Goal: Information Seeking & Learning: Learn about a topic

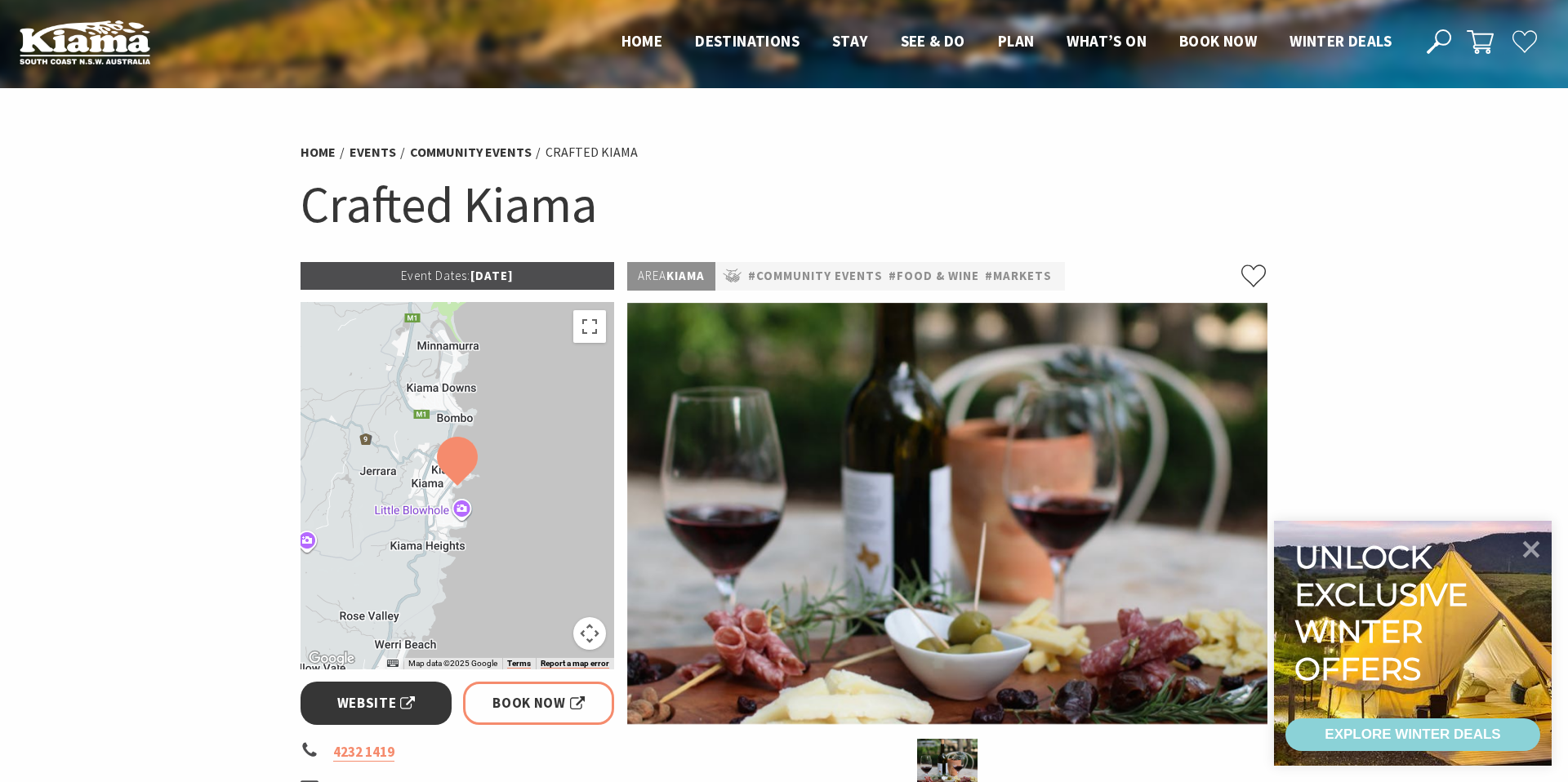
click at [407, 706] on span "Website" at bounding box center [376, 702] width 79 height 22
click at [541, 702] on span "Book Now" at bounding box center [538, 702] width 93 height 22
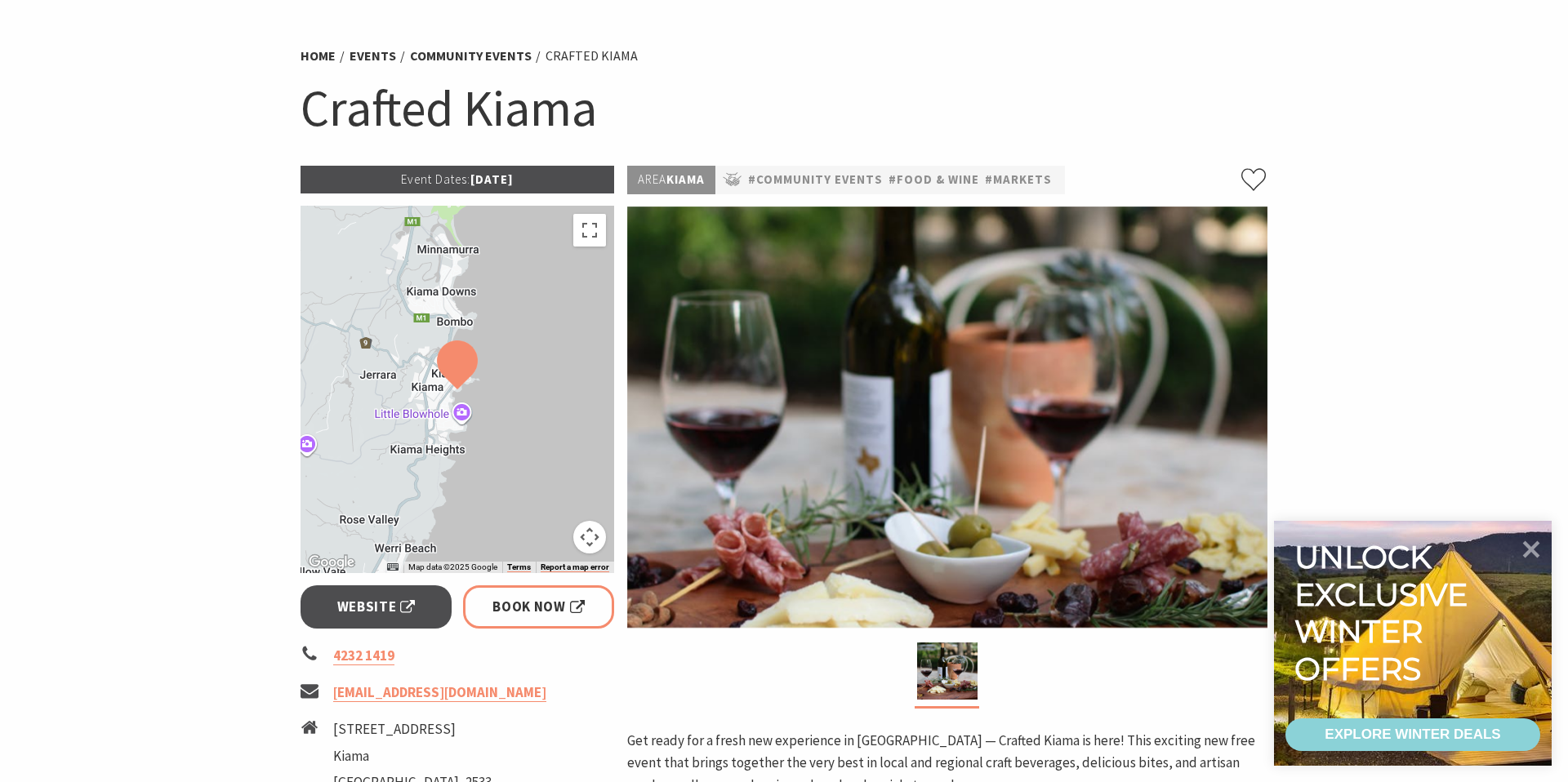
scroll to position [192, 0]
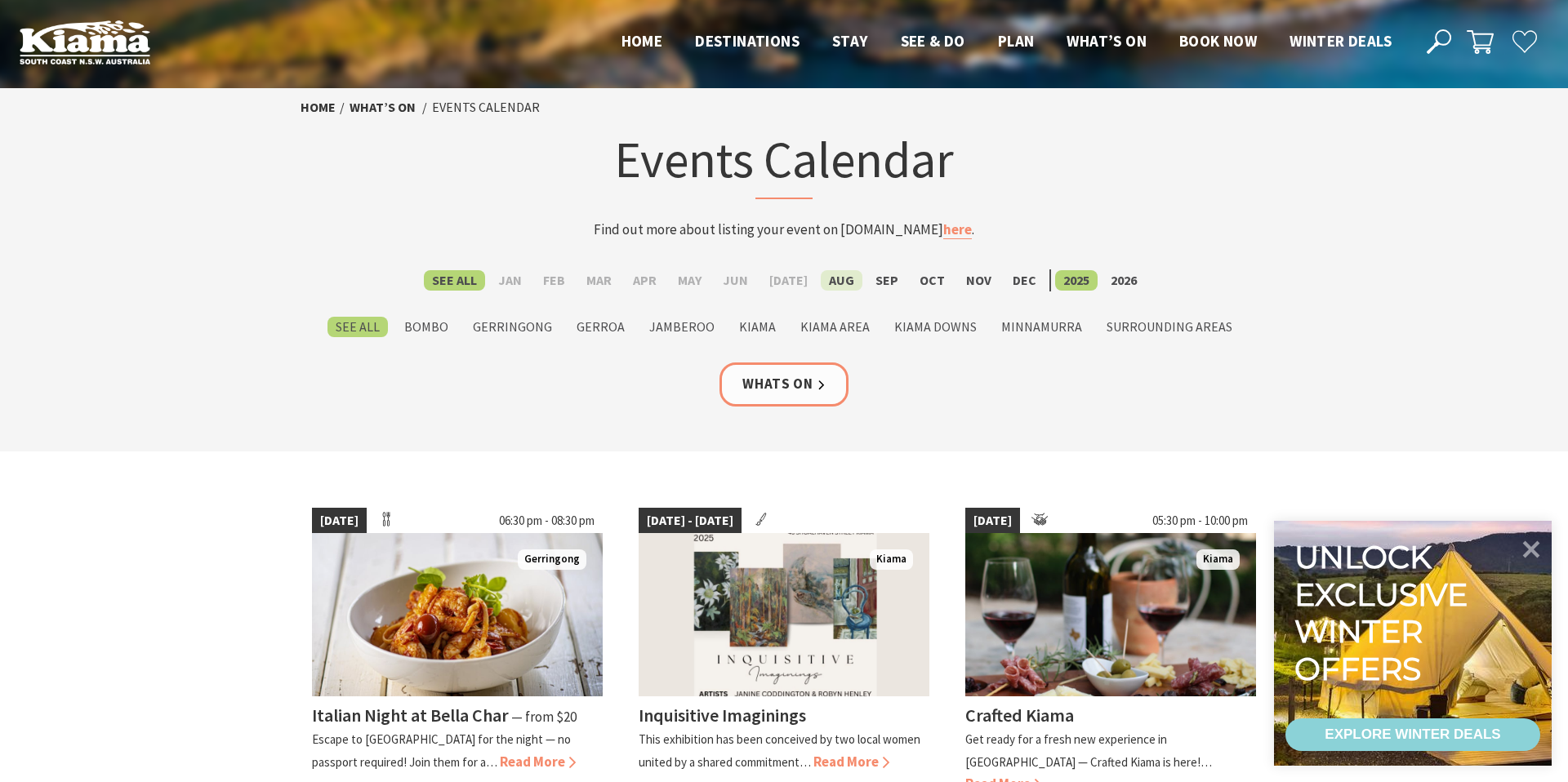
click at [835, 283] on label "Aug" at bounding box center [841, 281] width 42 height 21
click at [0, 0] on input "Aug" at bounding box center [0, 0] width 0 height 0
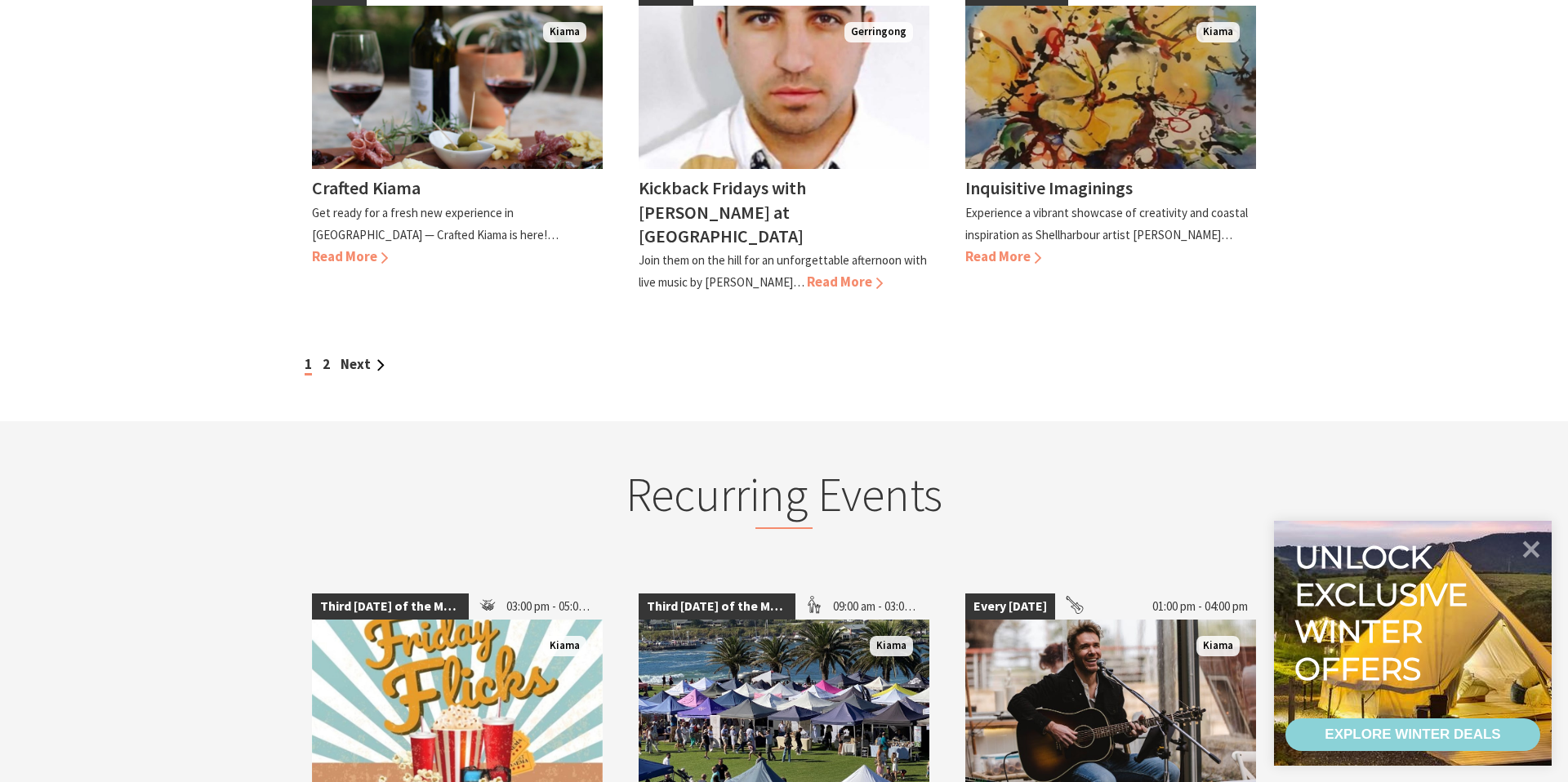
scroll to position [1452, 0]
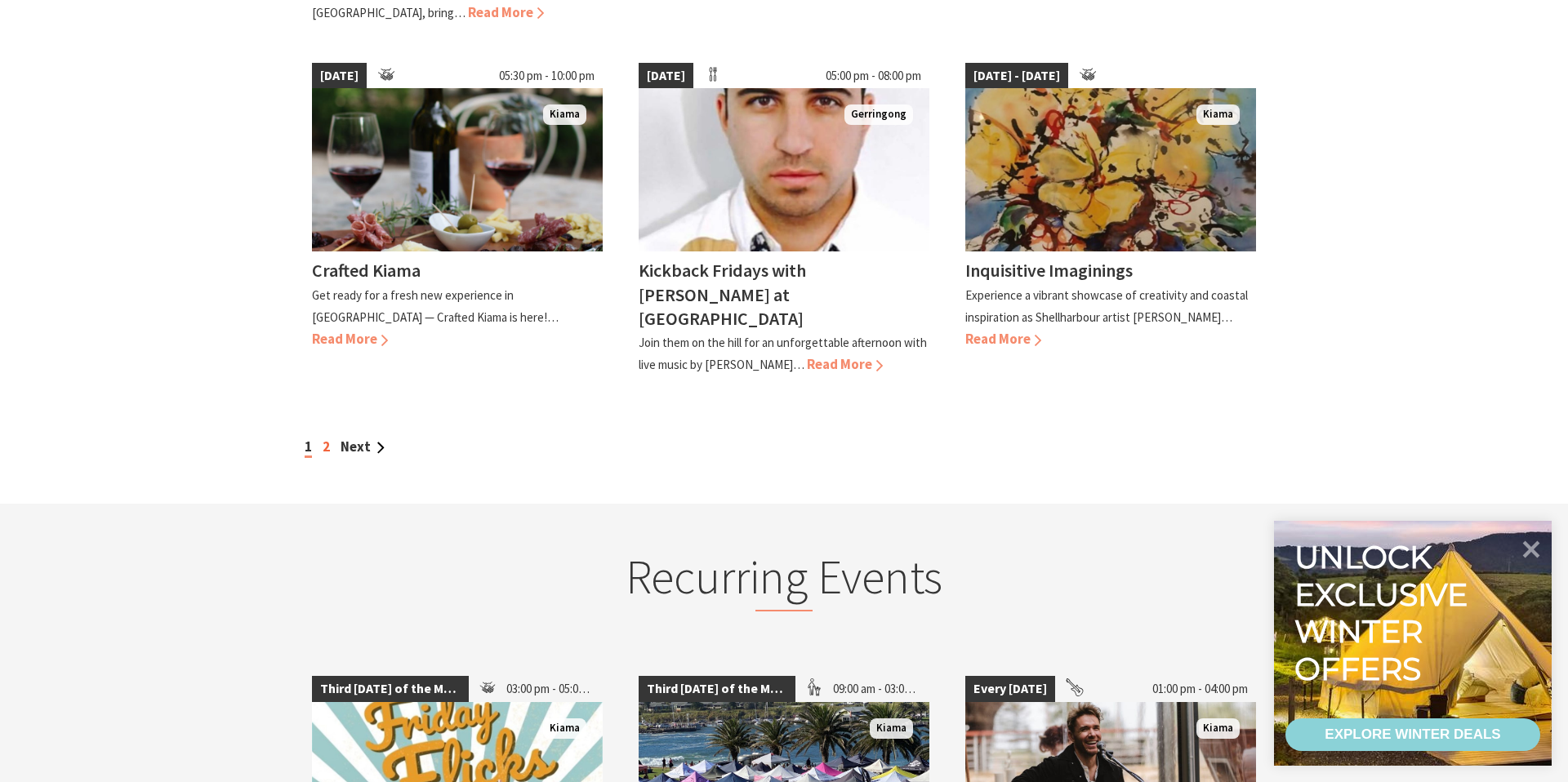
click at [326, 437] on link "2" at bounding box center [326, 446] width 7 height 18
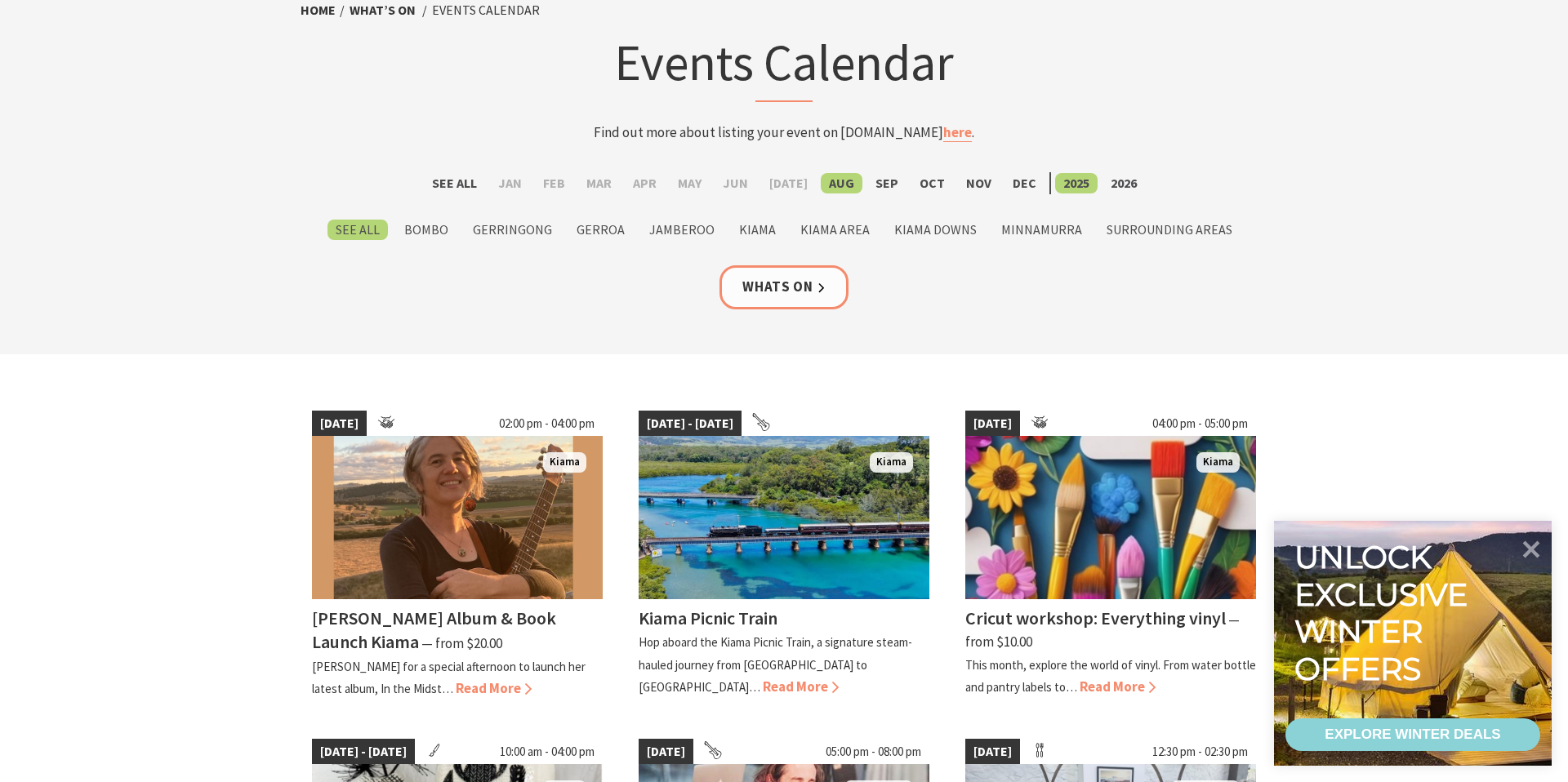
scroll to position [144, 0]
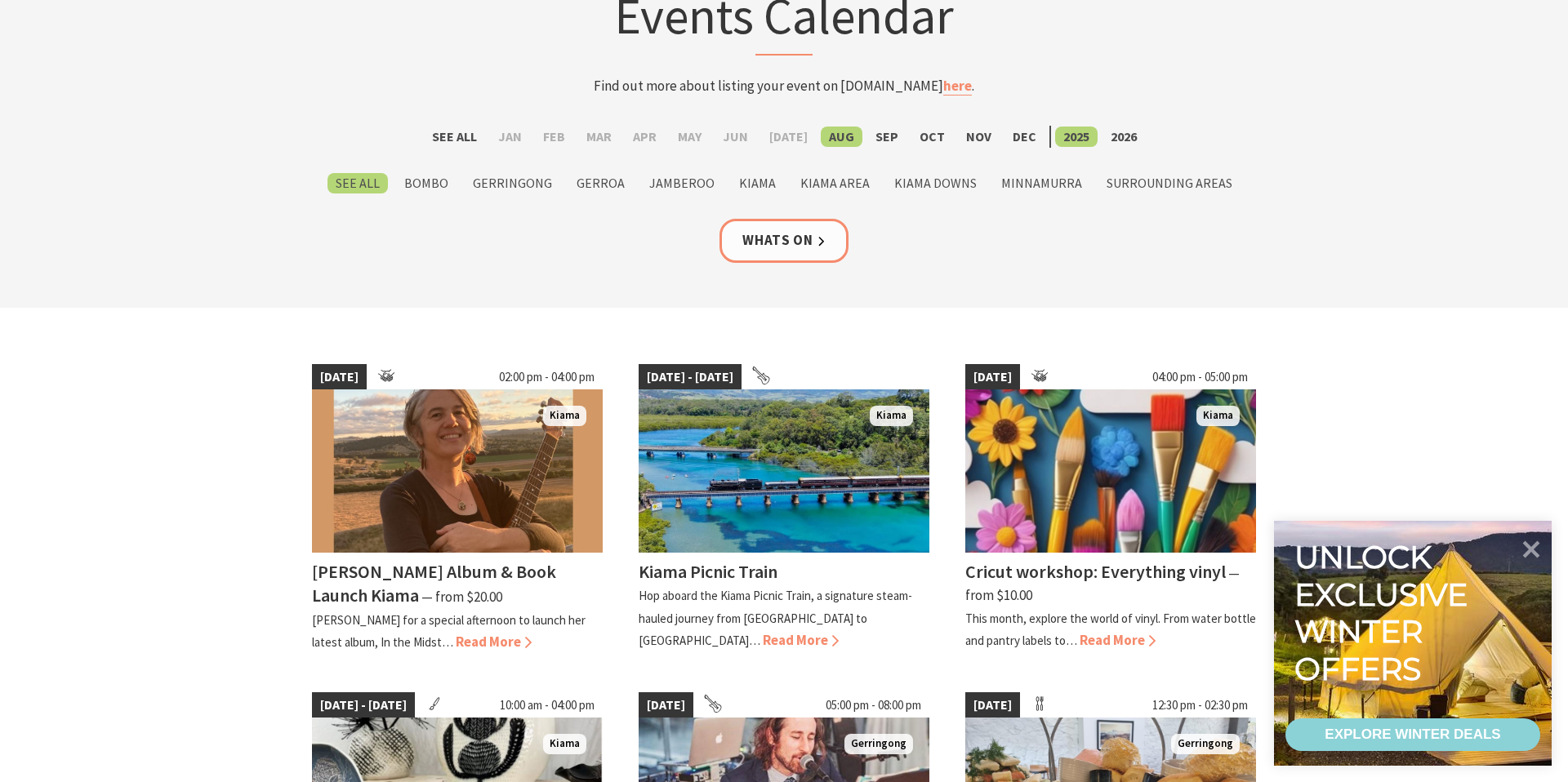
click at [831, 133] on label "Aug" at bounding box center [841, 137] width 42 height 21
click at [0, 0] on input "Aug" at bounding box center [0, 0] width 0 height 0
click at [872, 132] on label "Sep" at bounding box center [886, 137] width 39 height 21
click at [0, 0] on input "Sep" at bounding box center [0, 0] width 0 height 0
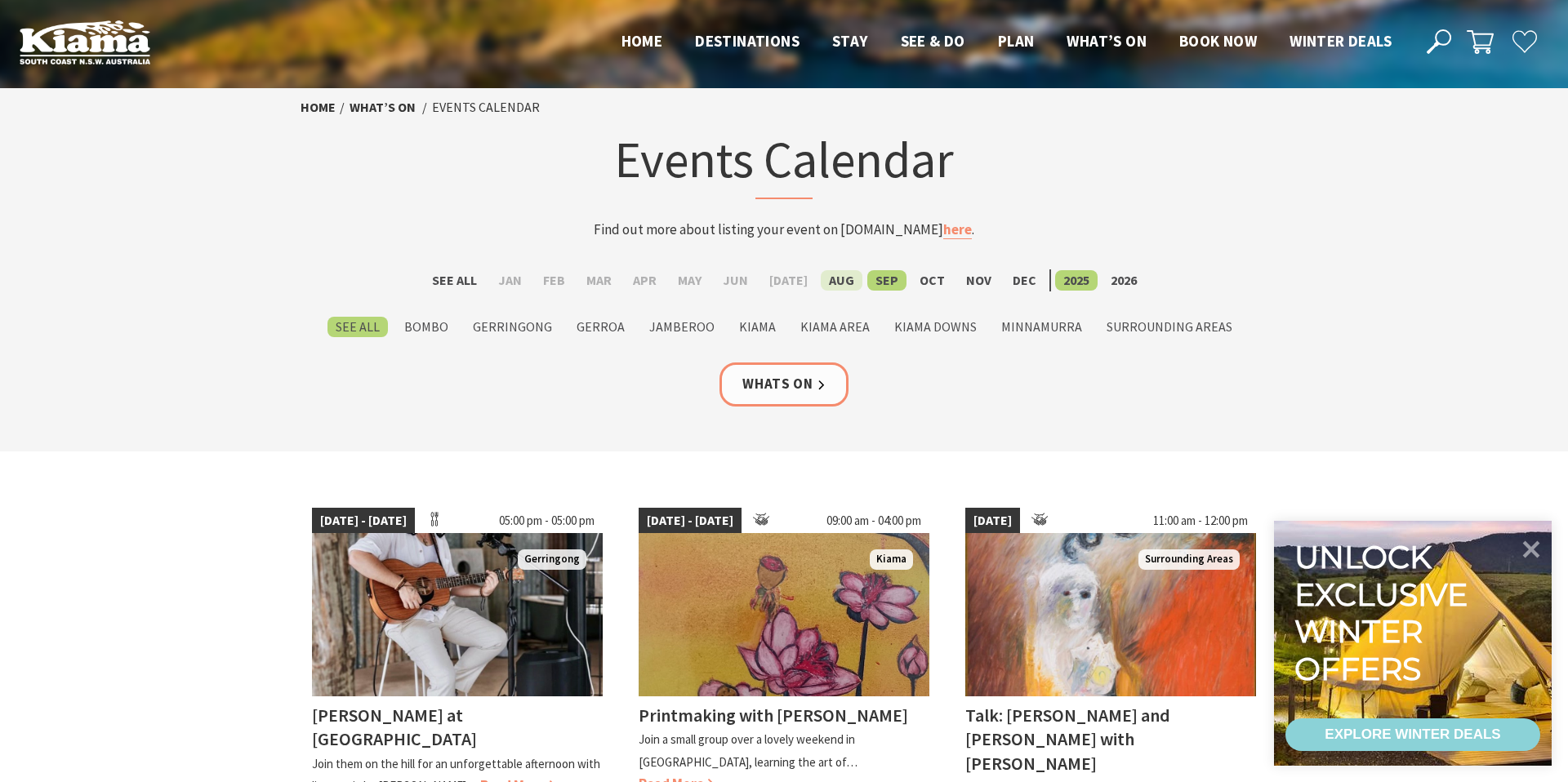
click at [828, 280] on label "Aug" at bounding box center [841, 281] width 42 height 21
click at [0, 0] on input "Aug" at bounding box center [0, 0] width 0 height 0
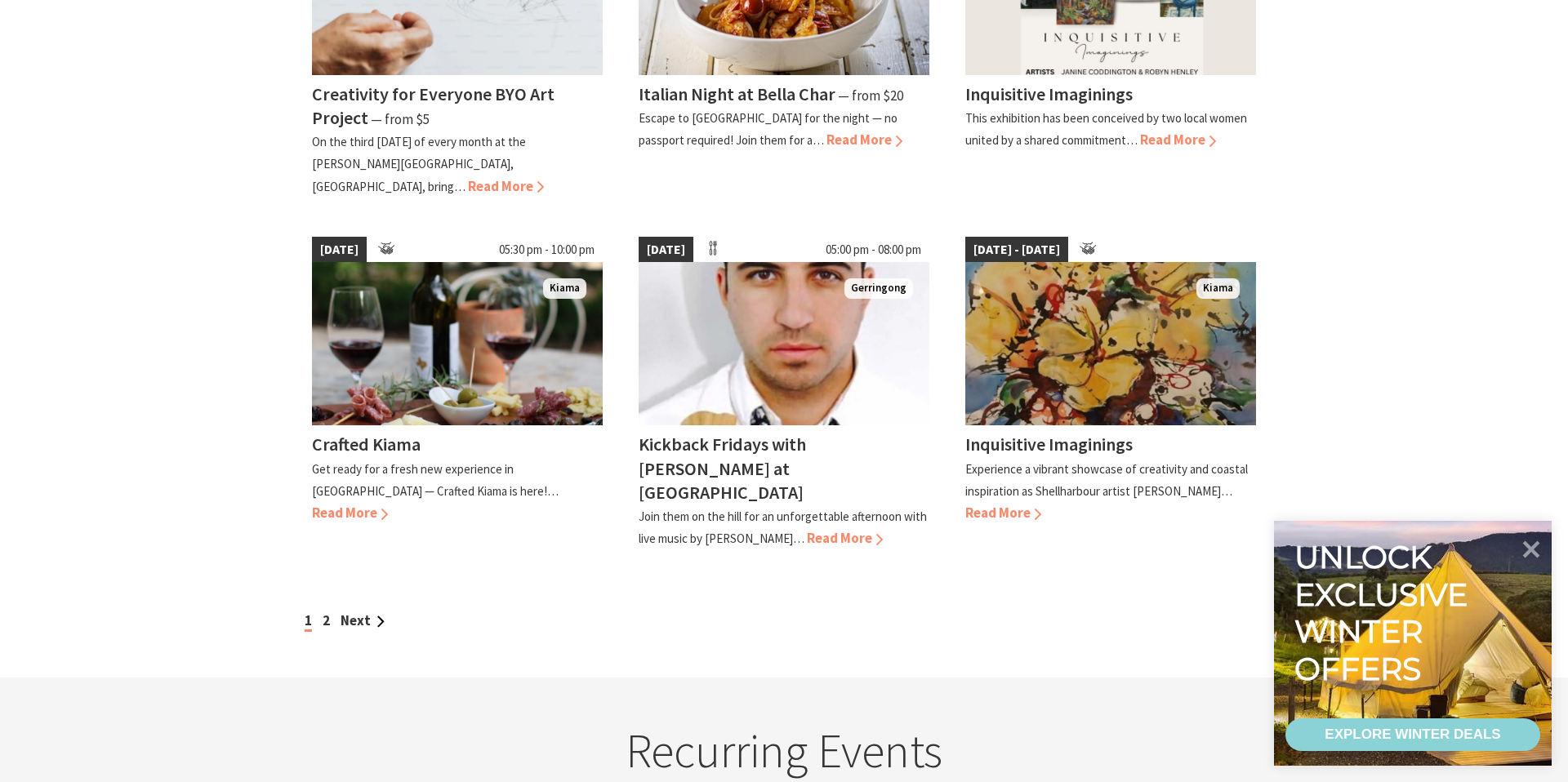
scroll to position [1280, 0]
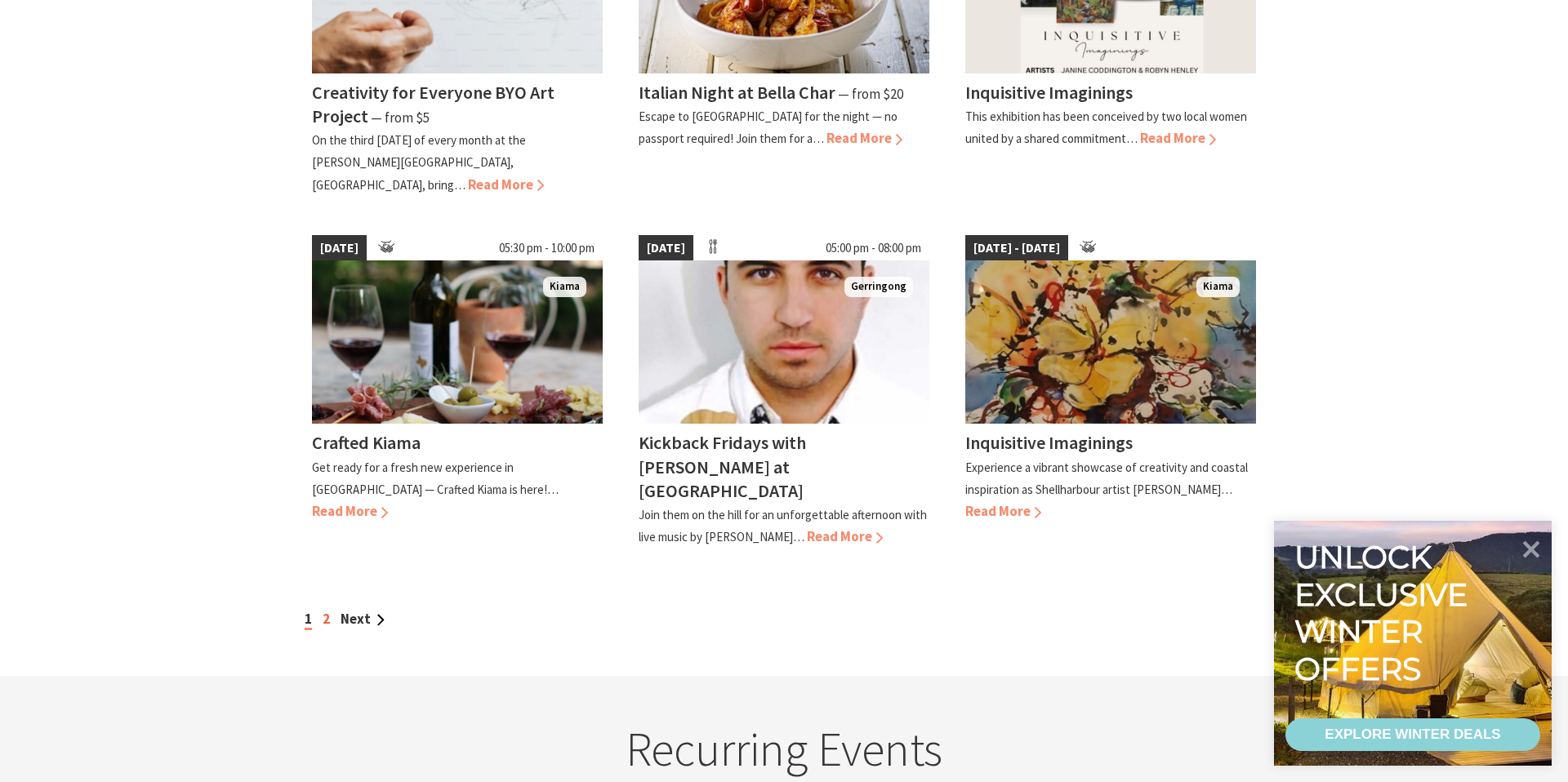
click at [328, 610] on link "2" at bounding box center [326, 618] width 7 height 18
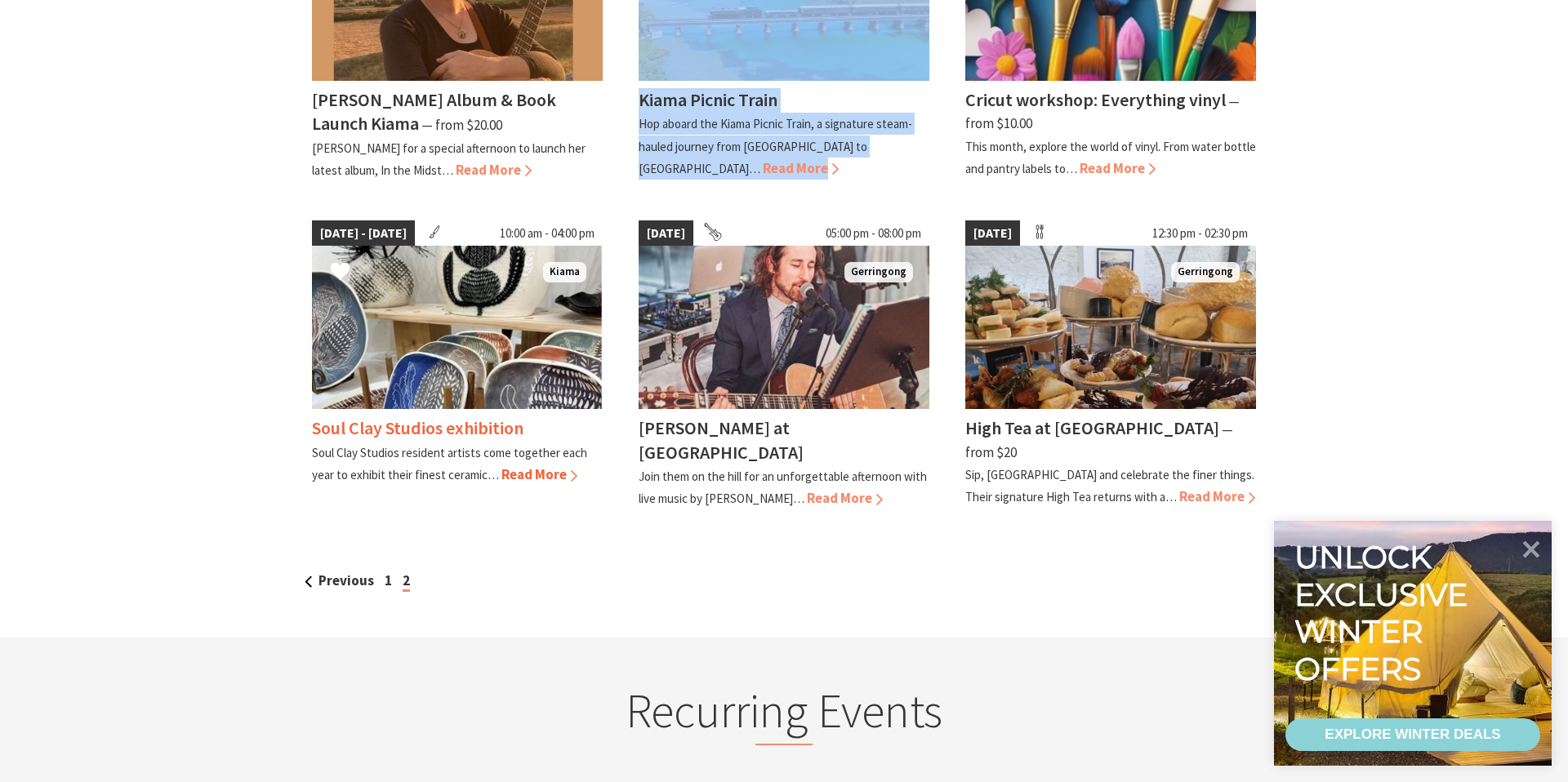
scroll to position [622, 0]
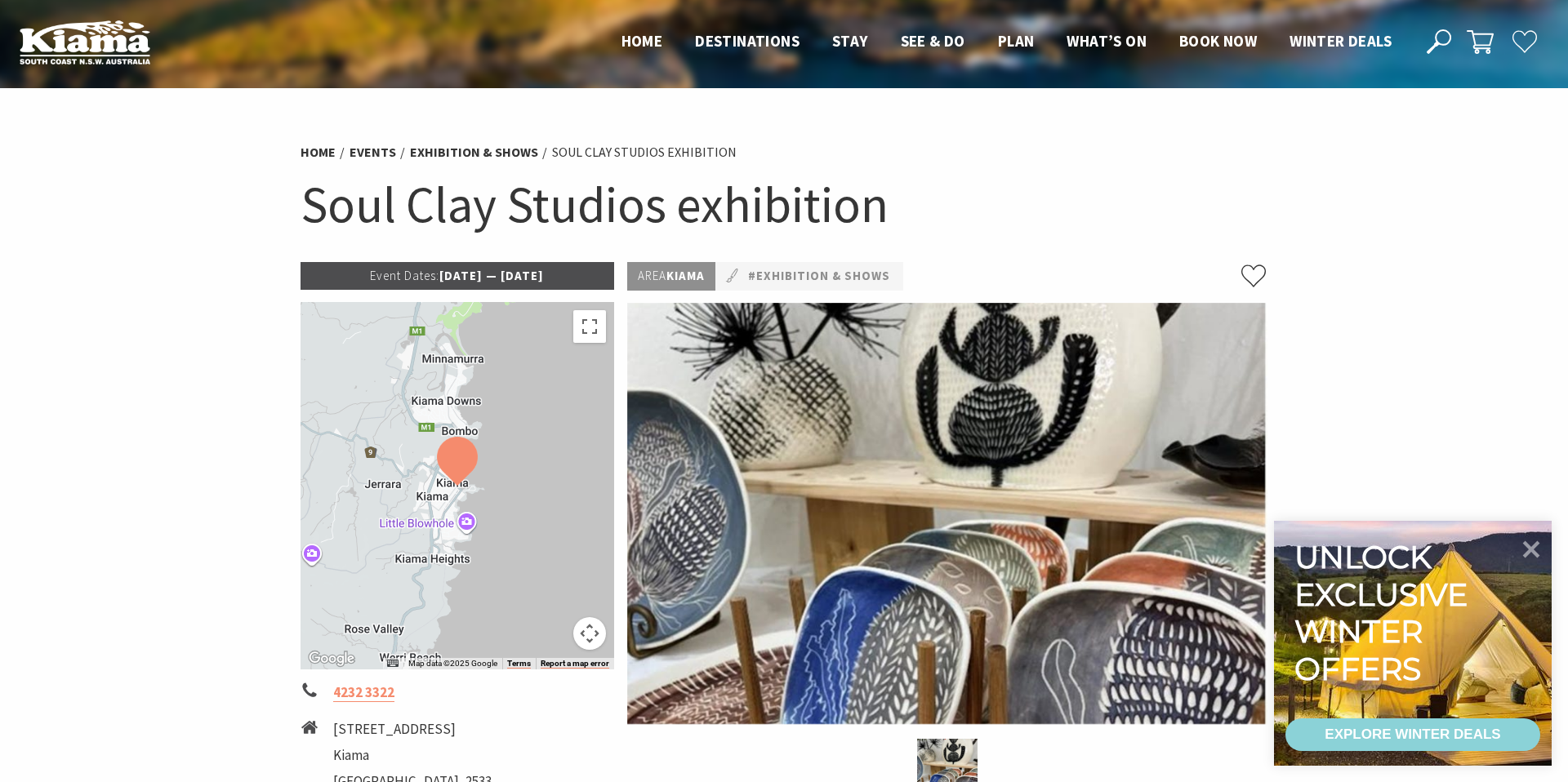
drag, startPoint x: 305, startPoint y: 204, endPoint x: 589, endPoint y: 278, distance: 293.5
click at [589, 278] on section "Home Events Exhibition & Shows Soul Clay Studios exhibition Soul Clay Studios e…" at bounding box center [784, 591] width 1568 height 1005
copy section "Soul Clay Studios exhibition Event Dates: [DATE] — [DATE]"
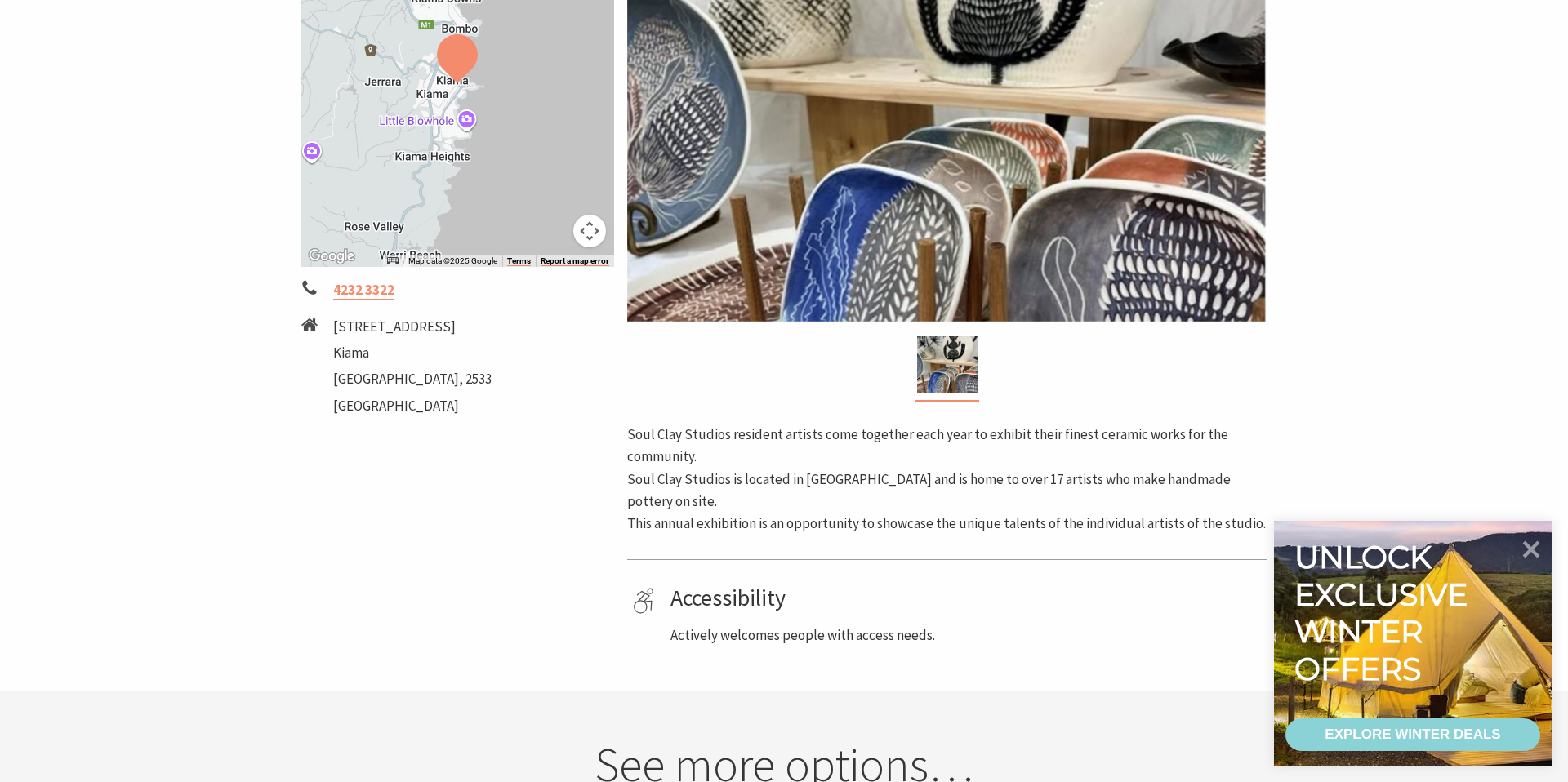
scroll to position [492, 0]
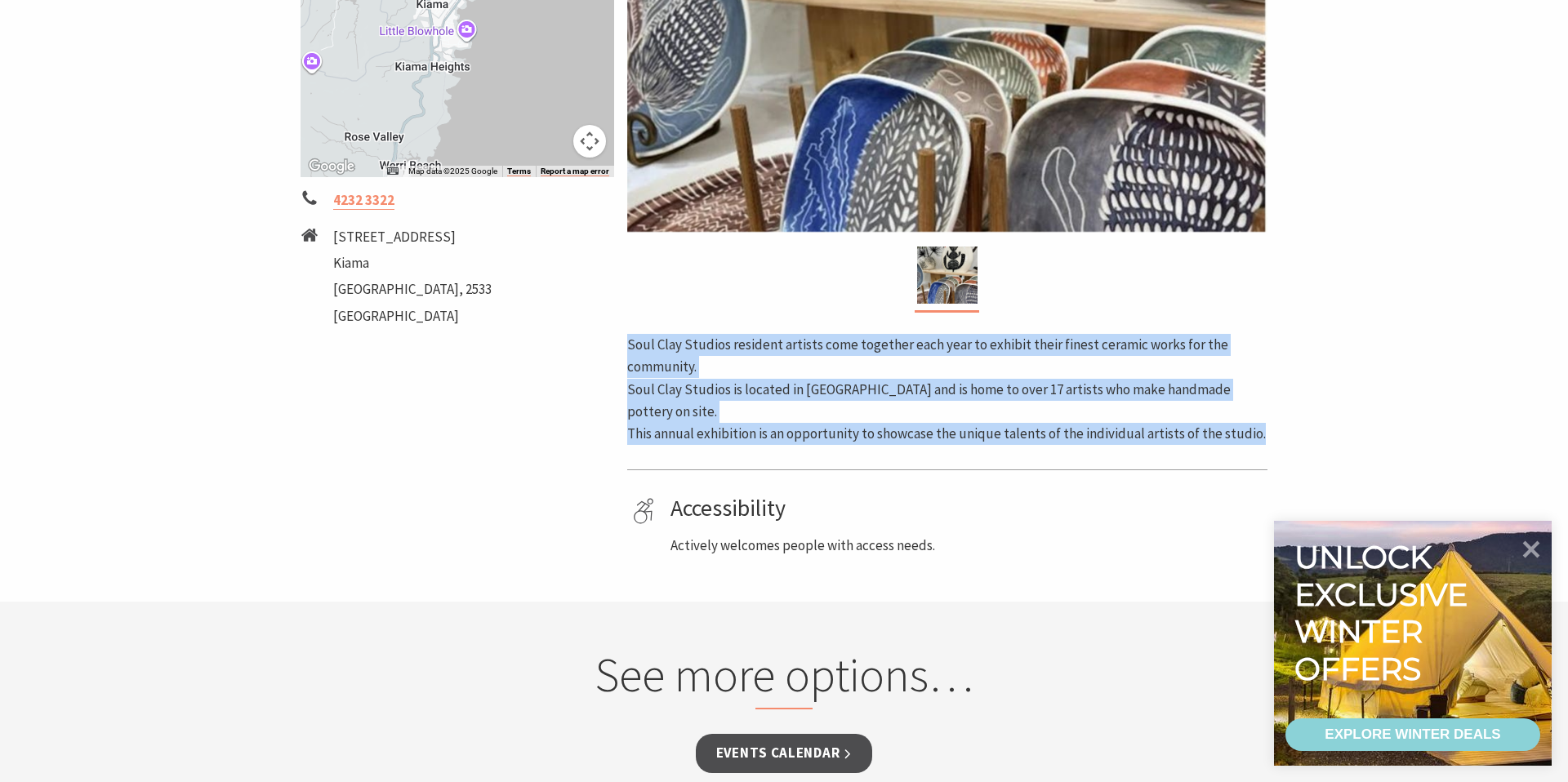
drag, startPoint x: 628, startPoint y: 346, endPoint x: 1376, endPoint y: 422, distance: 751.9
click at [1376, 422] on section "Home Events Exhibition & Shows Soul Clay Studios exhibition Soul Clay Studios e…" at bounding box center [784, 98] width 1568 height 1005
copy div "Soul Clay Studios resident artists come together each year to exhibit their fin…"
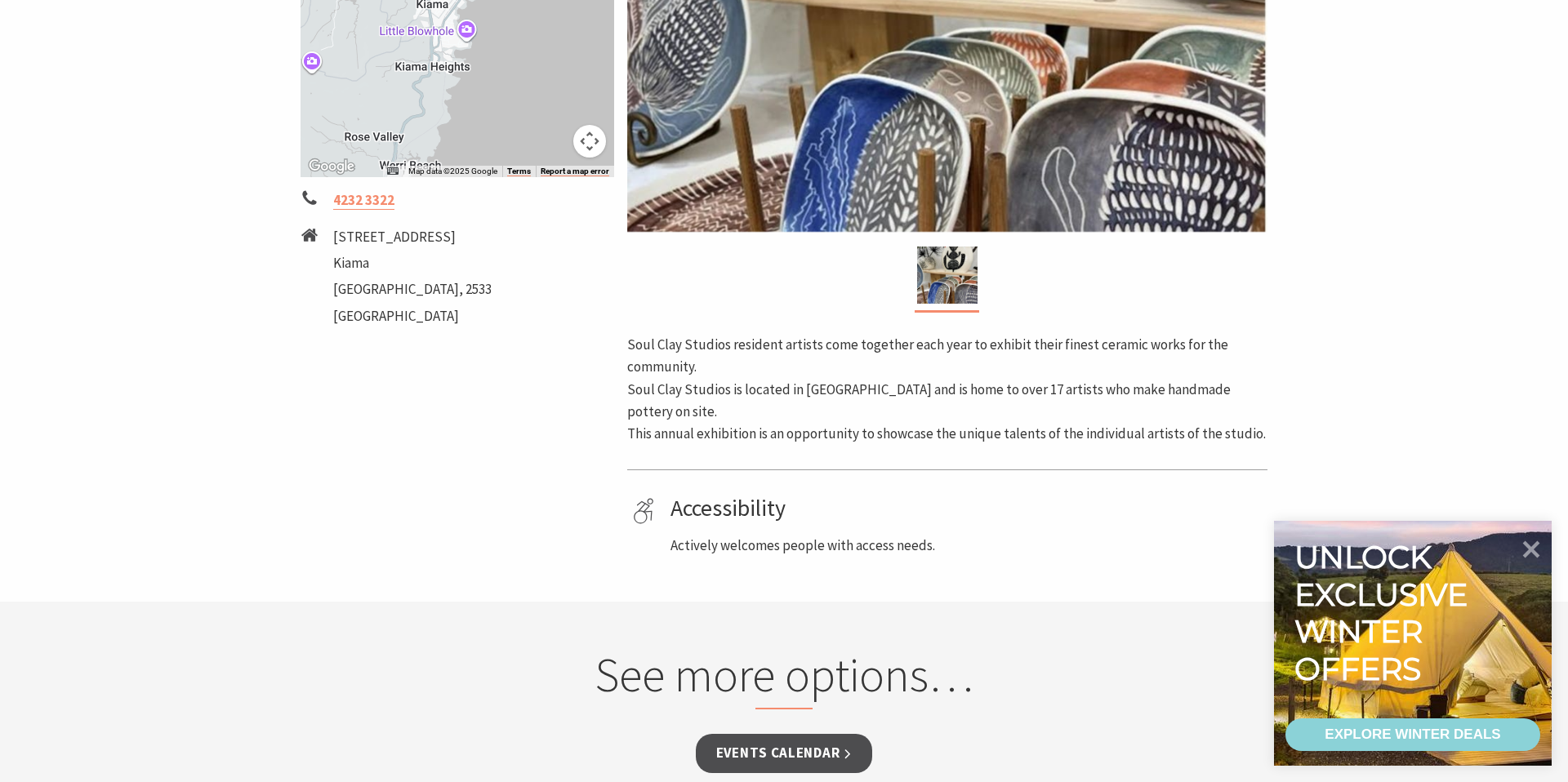
drag, startPoint x: 408, startPoint y: 314, endPoint x: 394, endPoint y: 293, distance: 25.2
click at [408, 314] on li "[GEOGRAPHIC_DATA]" at bounding box center [412, 316] width 159 height 22
drag, startPoint x: 336, startPoint y: 258, endPoint x: 334, endPoint y: 242, distance: 16.1
click at [334, 242] on ul "[STREET_ADDRESS]" at bounding box center [412, 279] width 159 height 106
copy ul "[STREET_ADDRESS]"
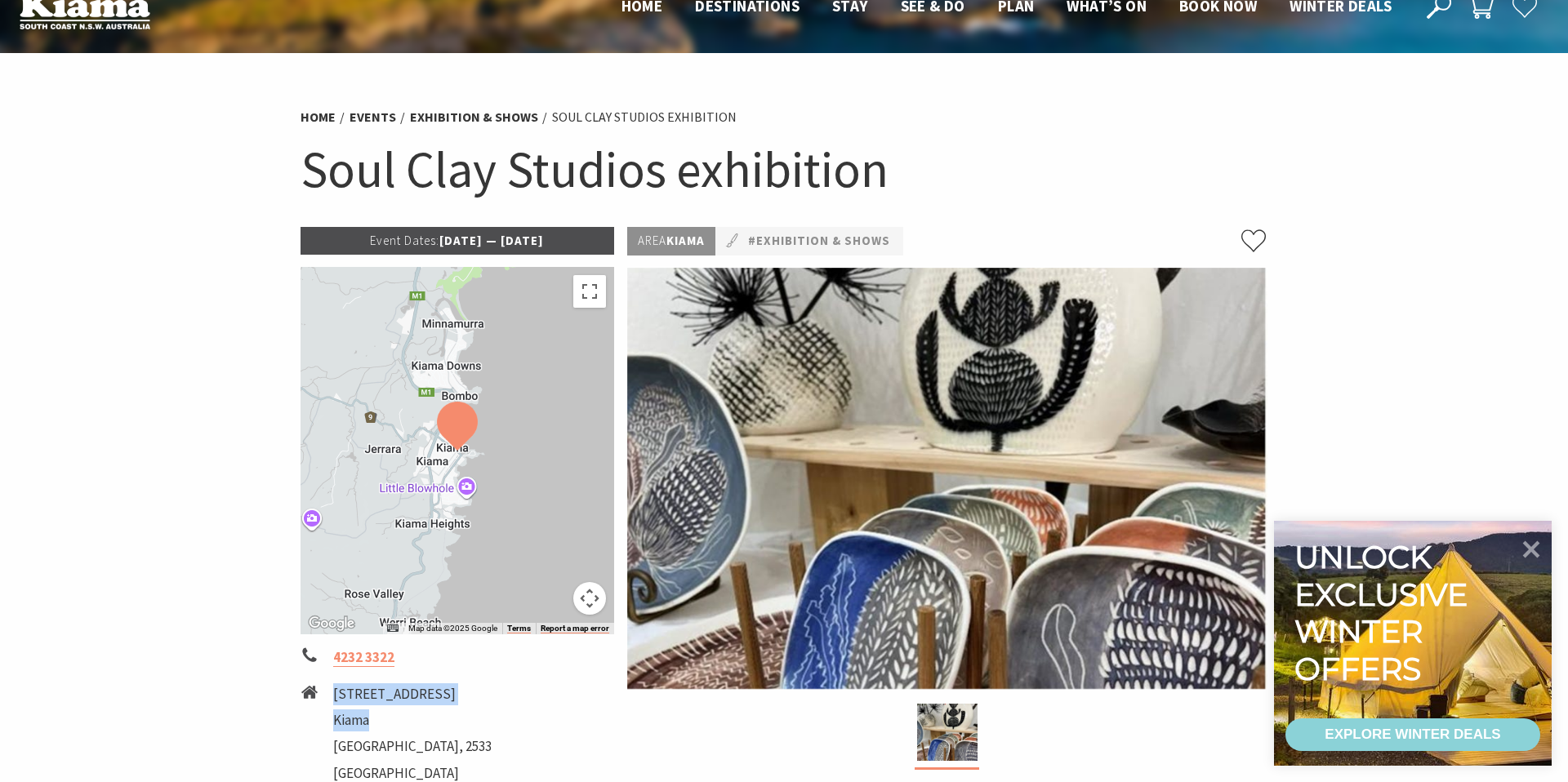
scroll to position [0, 0]
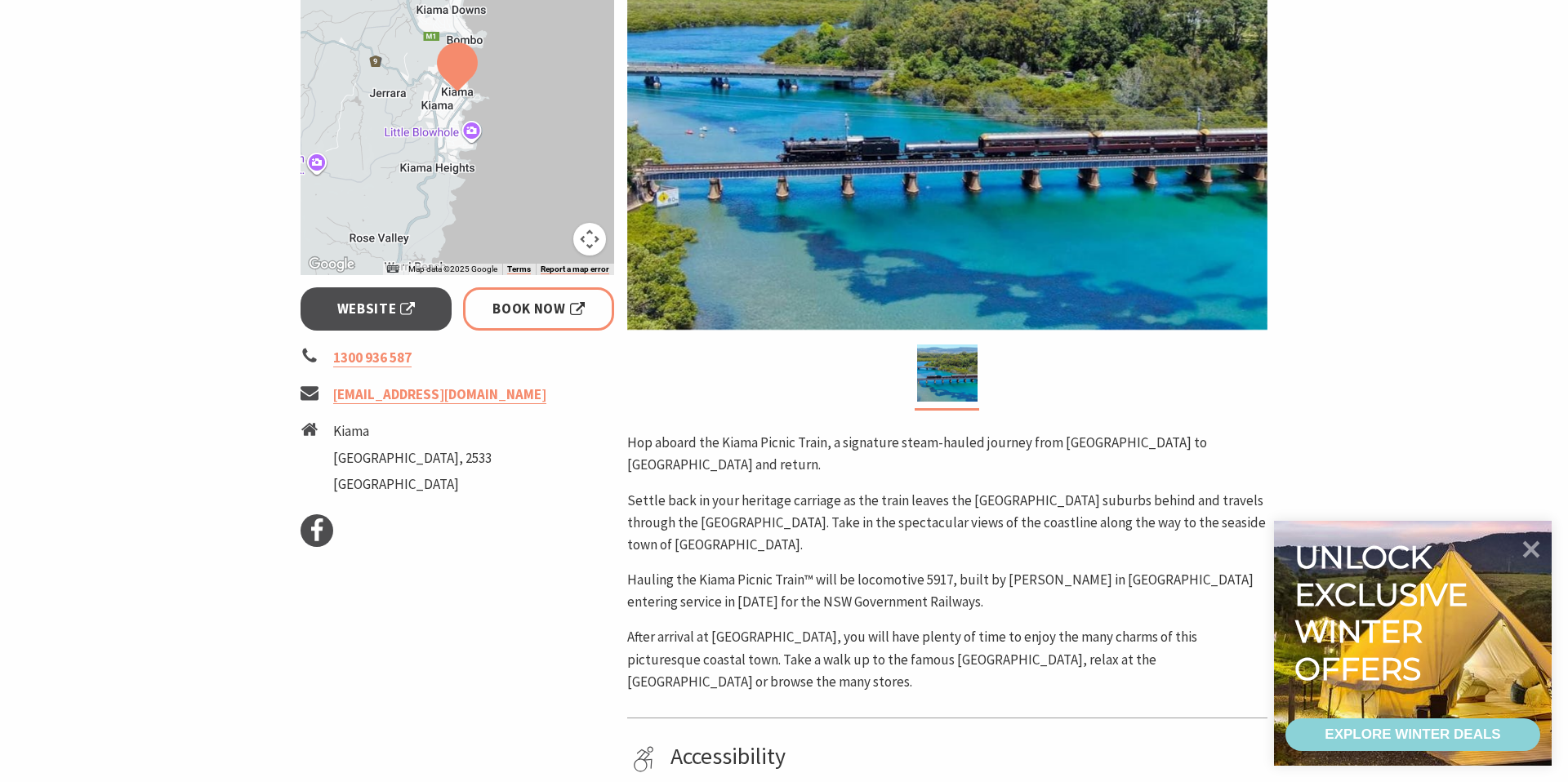
scroll to position [415, 0]
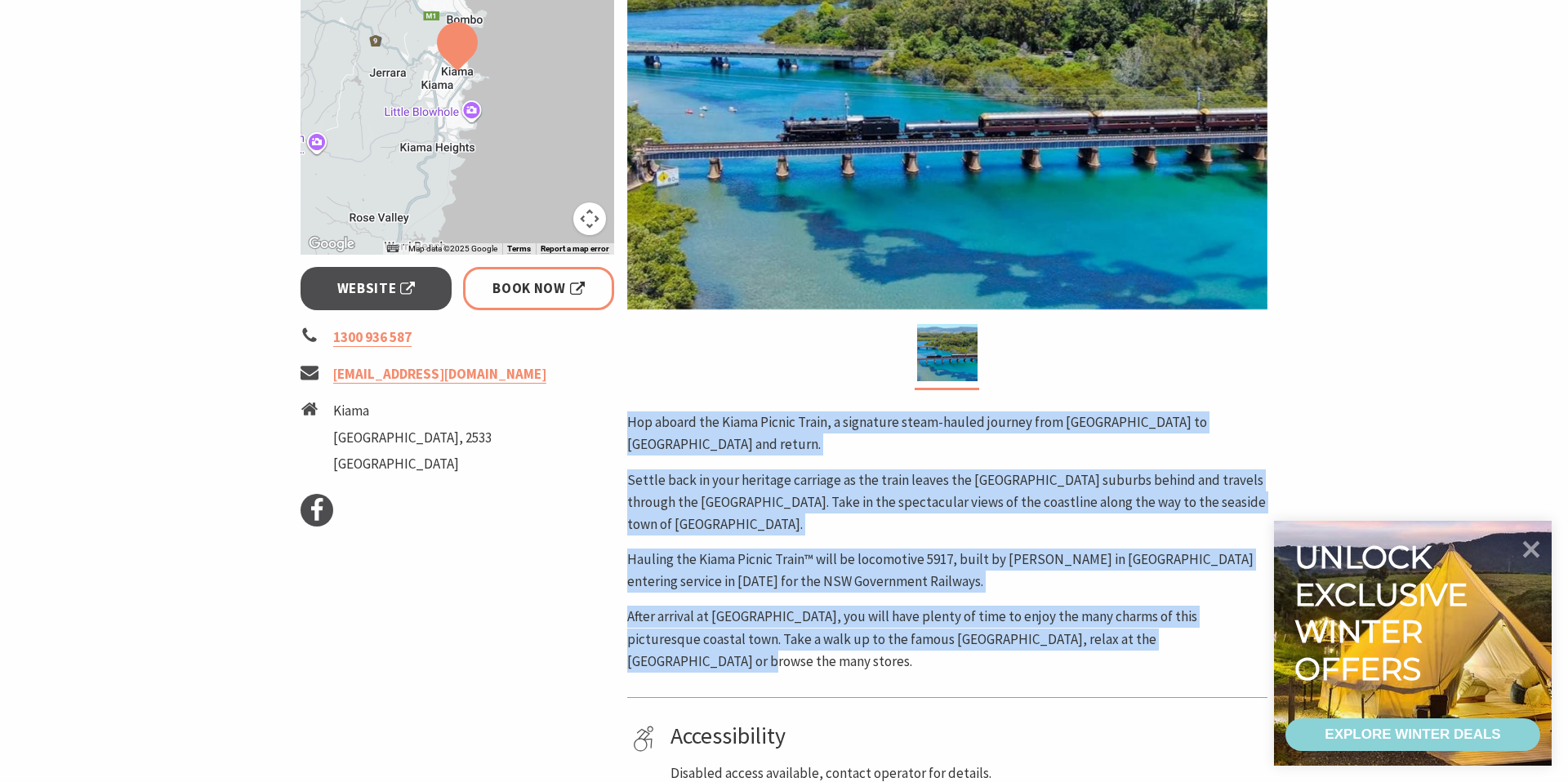
drag, startPoint x: 625, startPoint y: 427, endPoint x: 1203, endPoint y: 591, distance: 600.8
click at [1203, 591] on div "Area Kiama #Festivals #Markets Hop aboard the Kiama Picnic Train, a signature s…" at bounding box center [947, 405] width 653 height 1115
copy div "Hop aboard the Kiama Picnic Train, a signature steam-hauled journey from Sydney…"
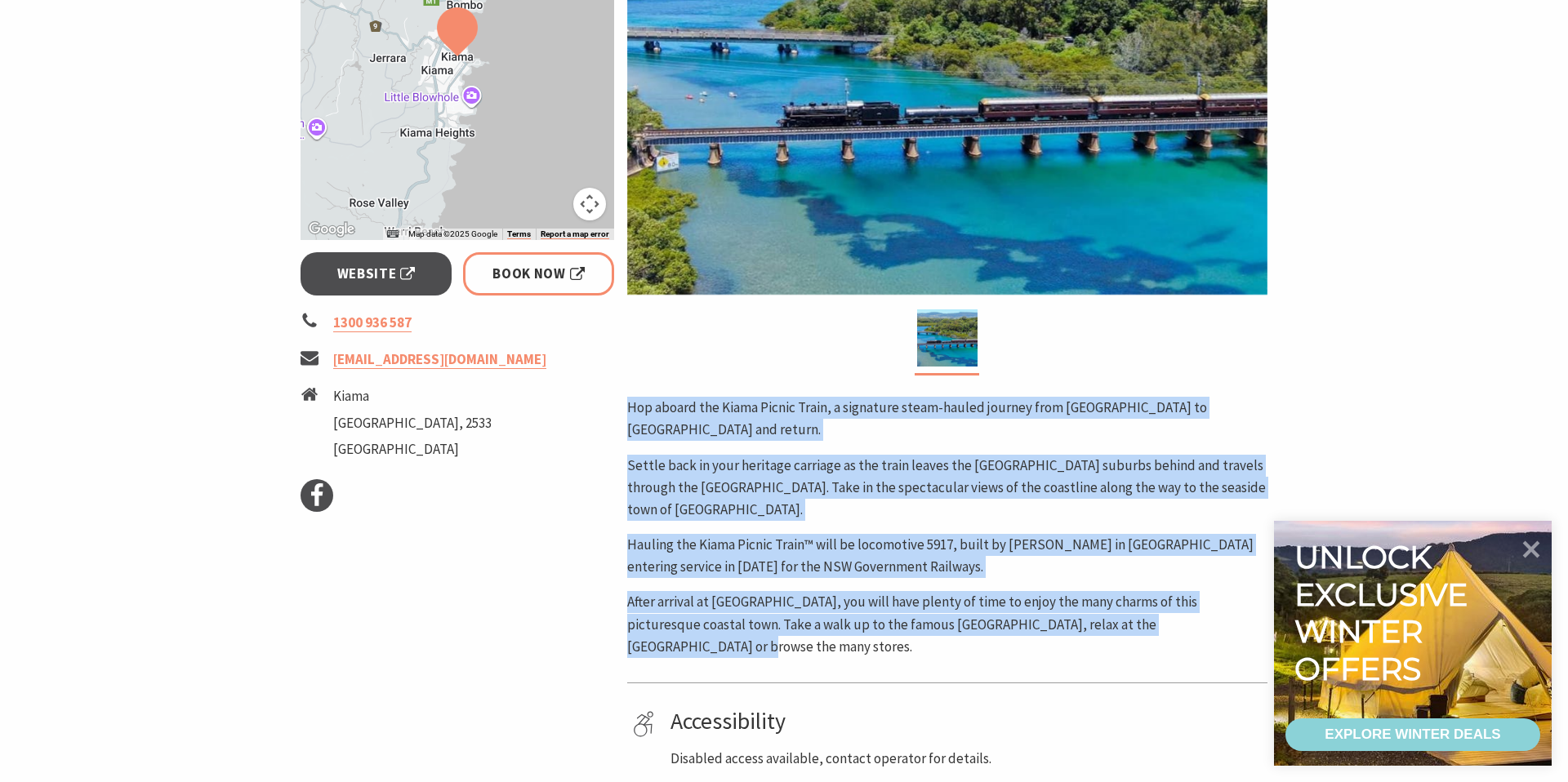
scroll to position [449, 0]
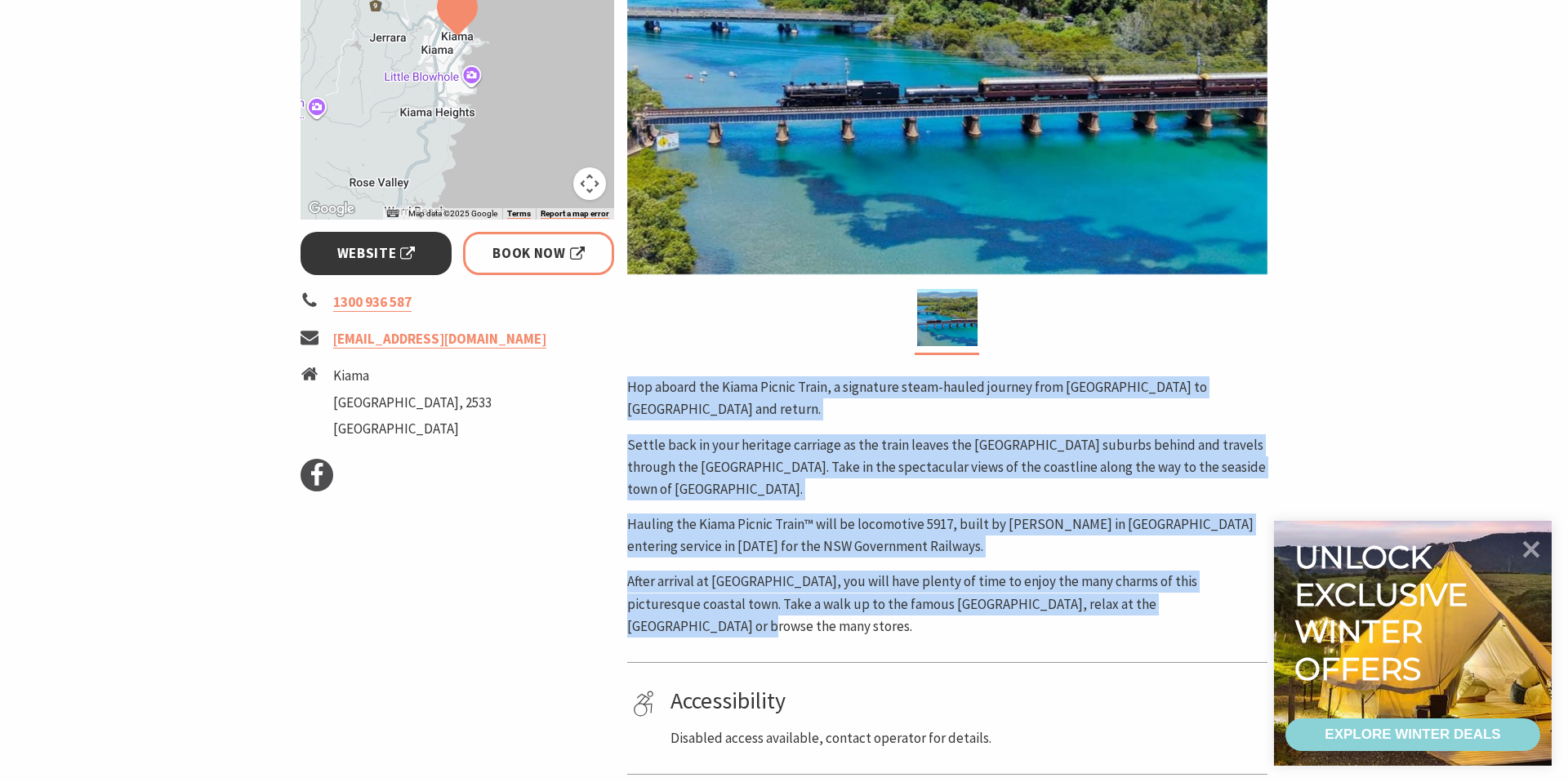
click at [401, 259] on span "Website" at bounding box center [376, 253] width 79 height 22
